Goal: Information Seeking & Learning: Check status

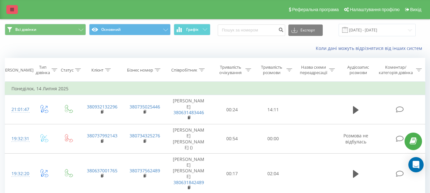
click at [10, 8] on icon at bounding box center [12, 9] width 4 height 4
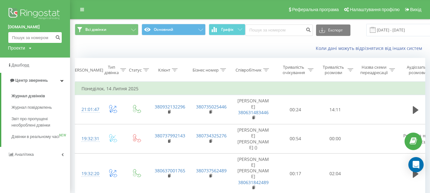
click at [32, 33] on input at bounding box center [35, 37] width 54 height 11
paste input "0937475573"
type input "0937475573"
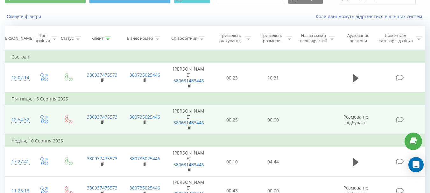
scroll to position [64, 0]
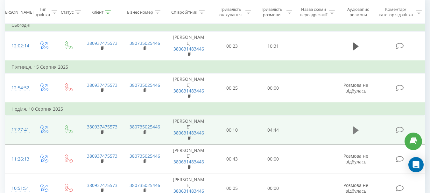
click at [354, 126] on icon at bounding box center [356, 130] width 6 height 8
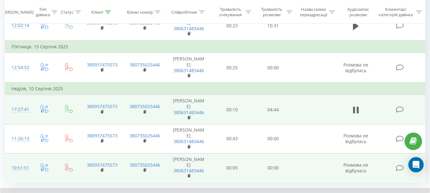
scroll to position [93, 0]
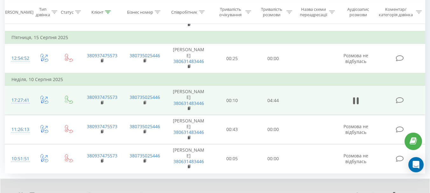
click at [144, 193] on div "00:21" at bounding box center [225, 195] width 197 height 2
click at [157, 193] on div "00:43" at bounding box center [225, 195] width 197 height 2
click at [172, 193] on div "01:05" at bounding box center [225, 195] width 197 height 2
click at [179, 193] on div "01:10" at bounding box center [225, 195] width 197 height 2
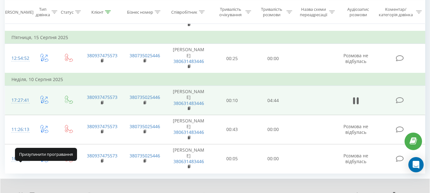
click at [20, 193] on icon at bounding box center [19, 195] width 1 height 5
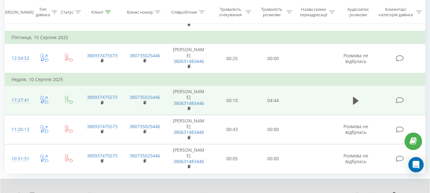
click at [200, 193] on div "01:51" at bounding box center [225, 195] width 197 height 2
click at [21, 193] on icon at bounding box center [21, 195] width 4 height 5
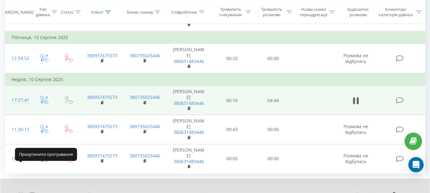
click at [21, 193] on icon at bounding box center [20, 195] width 5 height 5
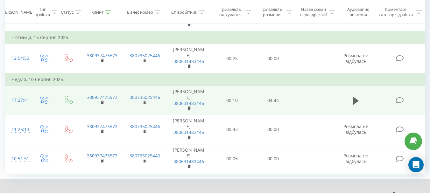
click at [201, 193] on div "01:50" at bounding box center [225, 195] width 197 height 2
click at [20, 193] on icon at bounding box center [21, 195] width 4 height 5
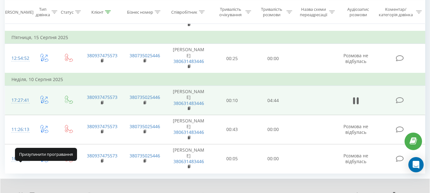
click at [20, 193] on icon at bounding box center [20, 195] width 5 height 5
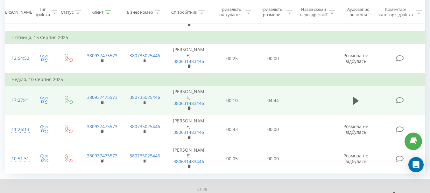
click at [202, 193] on div "01:49" at bounding box center [202, 195] width 3 height 3
click at [19, 193] on icon at bounding box center [20, 195] width 5 height 5
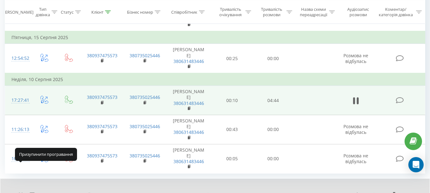
click at [22, 193] on icon at bounding box center [21, 195] width 1 height 5
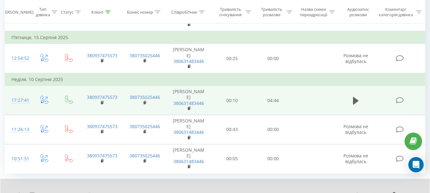
click at [14, 179] on div "1 x - 02:47 01:57 01:57" at bounding box center [214, 191] width 429 height 24
click at [22, 193] on icon at bounding box center [21, 195] width 4 height 5
click at [20, 193] on icon at bounding box center [20, 195] width 5 height 5
